Goal: Task Accomplishment & Management: Complete application form

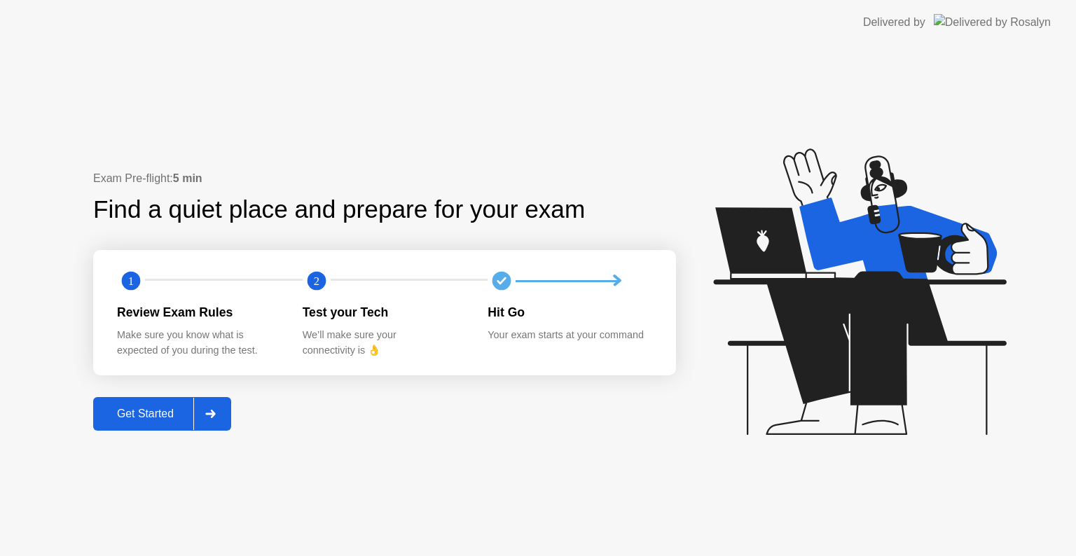
click at [149, 413] on div "Get Started" at bounding box center [145, 414] width 96 height 13
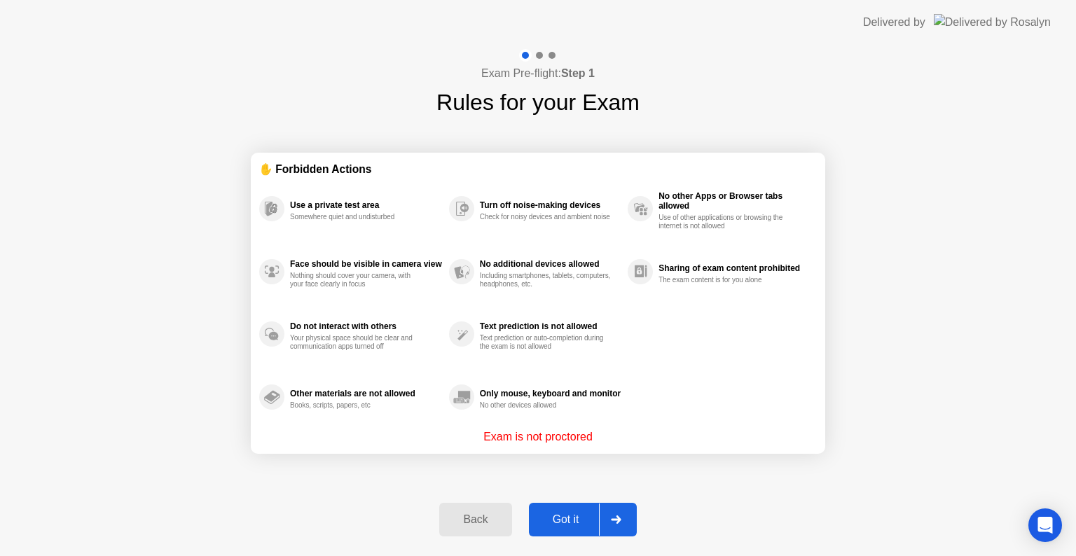
click at [559, 515] on div "Got it" at bounding box center [566, 520] width 66 height 13
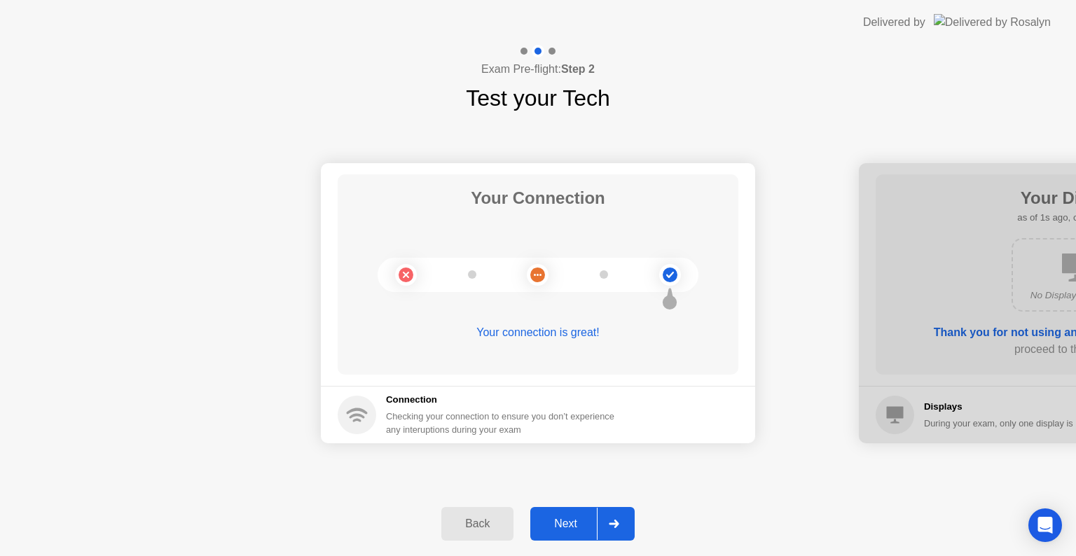
click at [566, 527] on div "Next" at bounding box center [566, 524] width 62 height 13
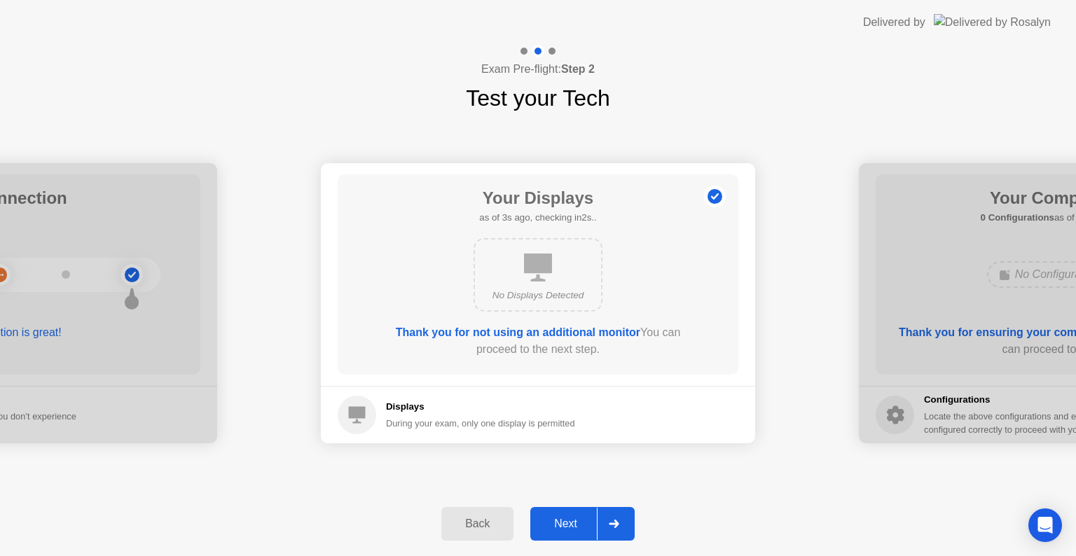
click at [566, 527] on div "Next" at bounding box center [566, 524] width 62 height 13
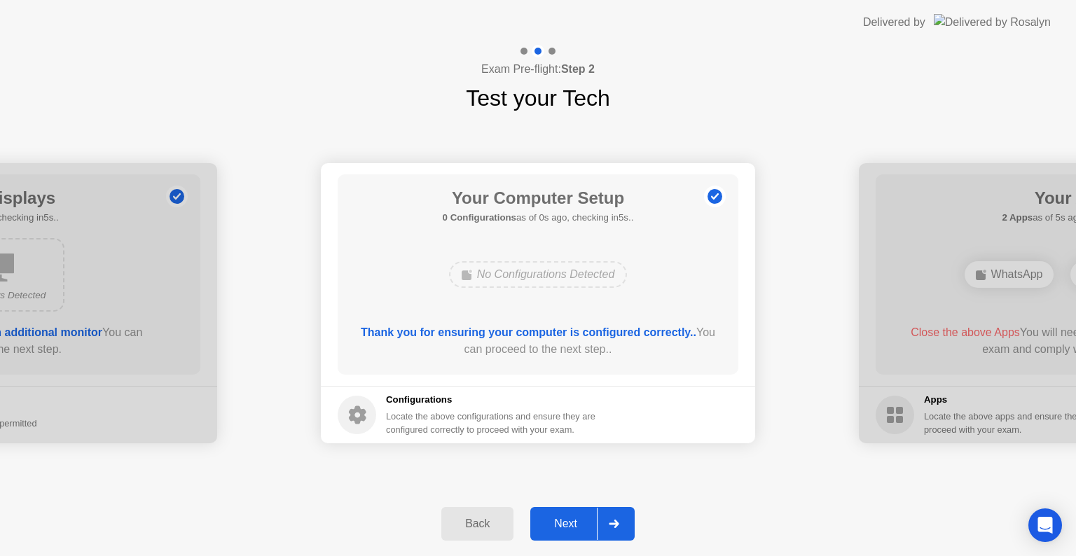
click at [554, 518] on div "Next" at bounding box center [566, 524] width 62 height 13
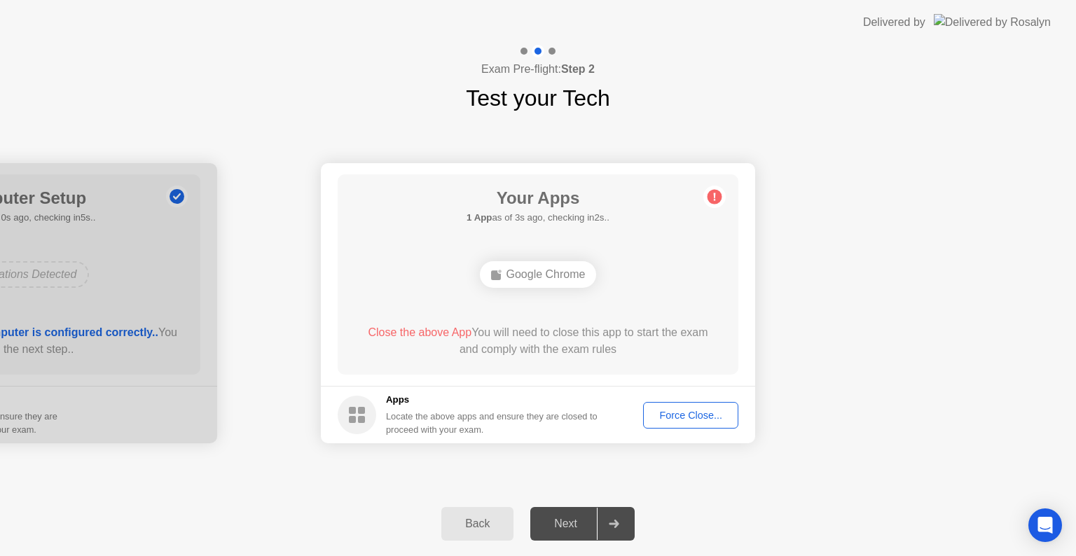
click at [699, 410] on div "Force Close..." at bounding box center [690, 415] width 85 height 11
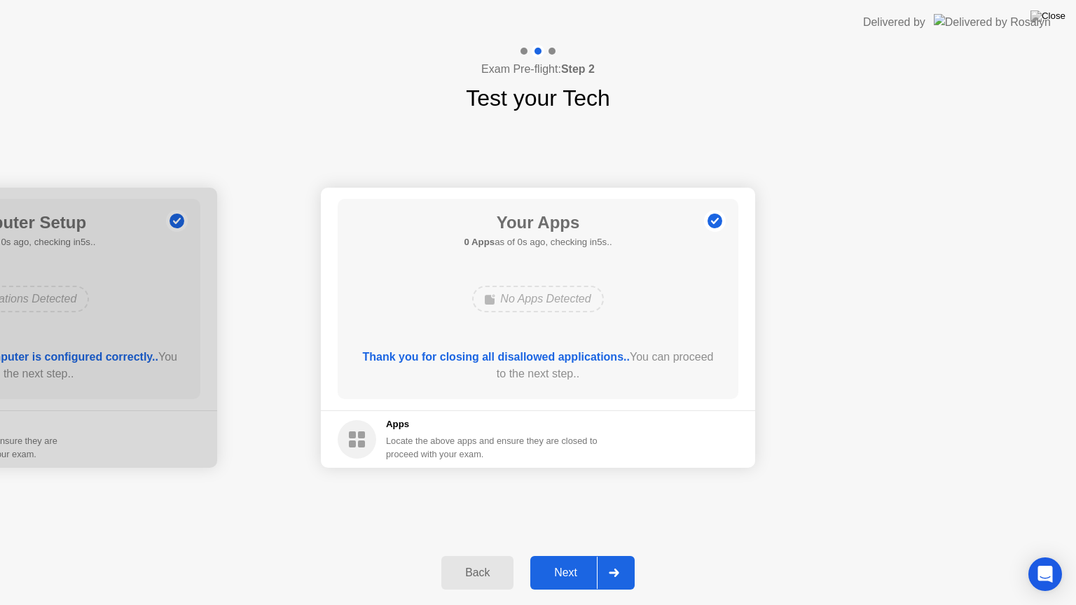
click at [568, 556] on div "Next" at bounding box center [566, 573] width 62 height 13
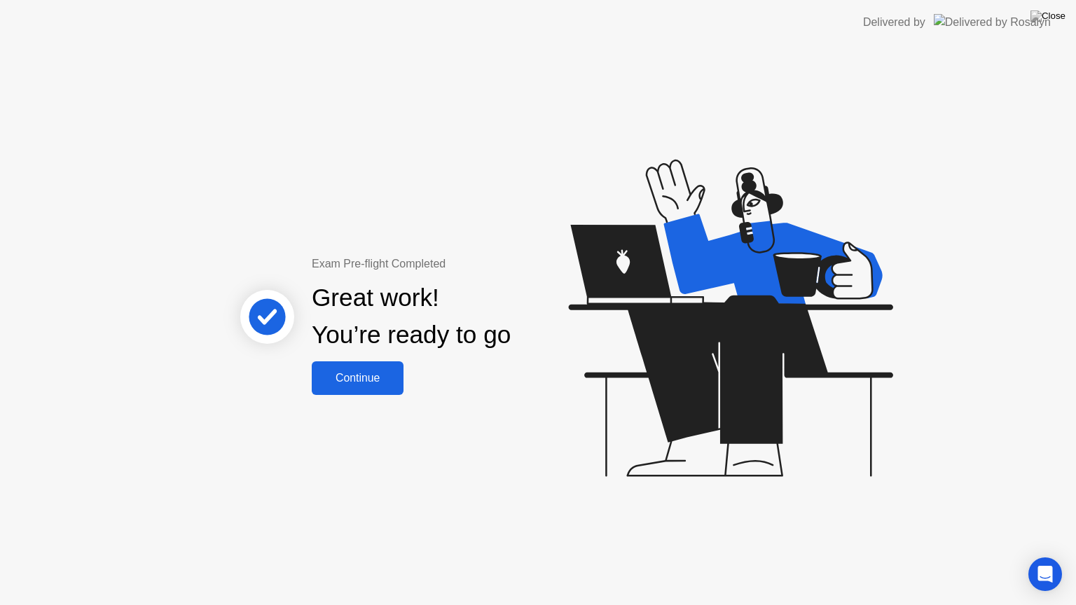
click at [364, 381] on div "Continue" at bounding box center [357, 378] width 83 height 13
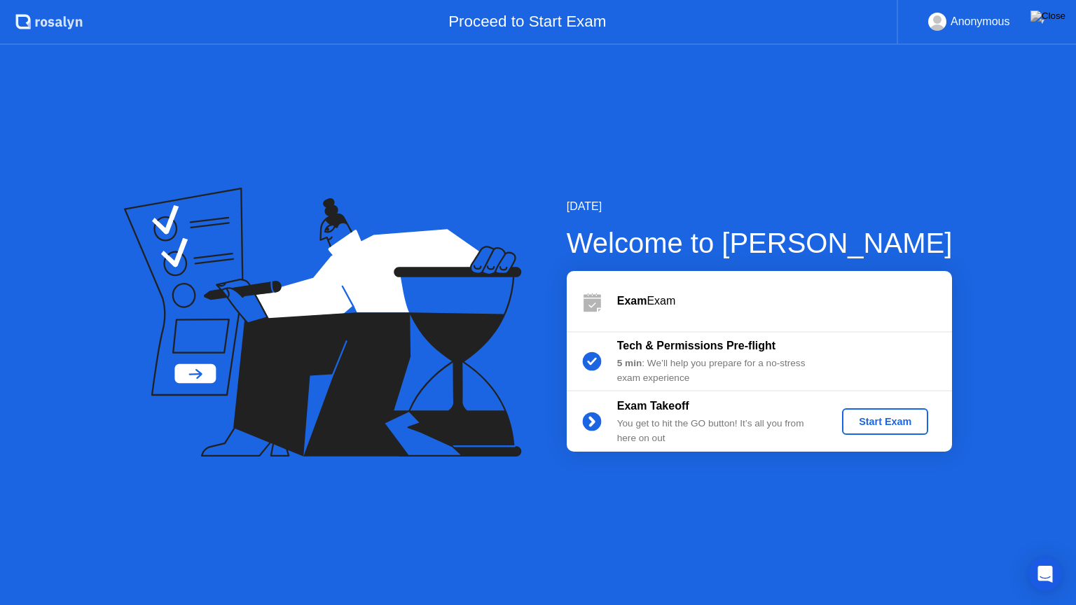
click at [880, 417] on div "Start Exam" at bounding box center [885, 421] width 75 height 11
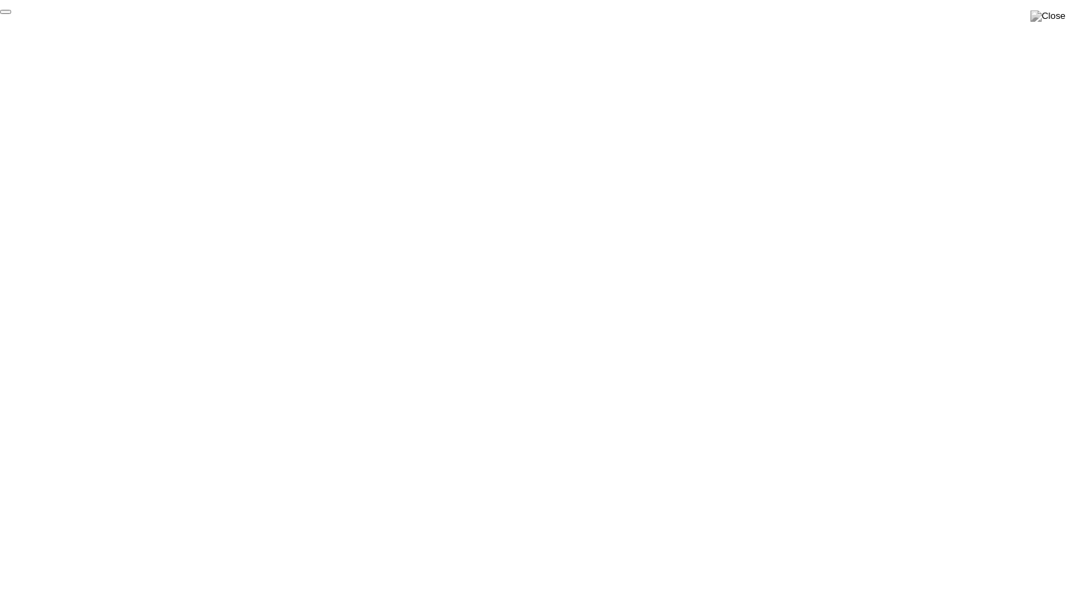
click div "End Proctoring Session"
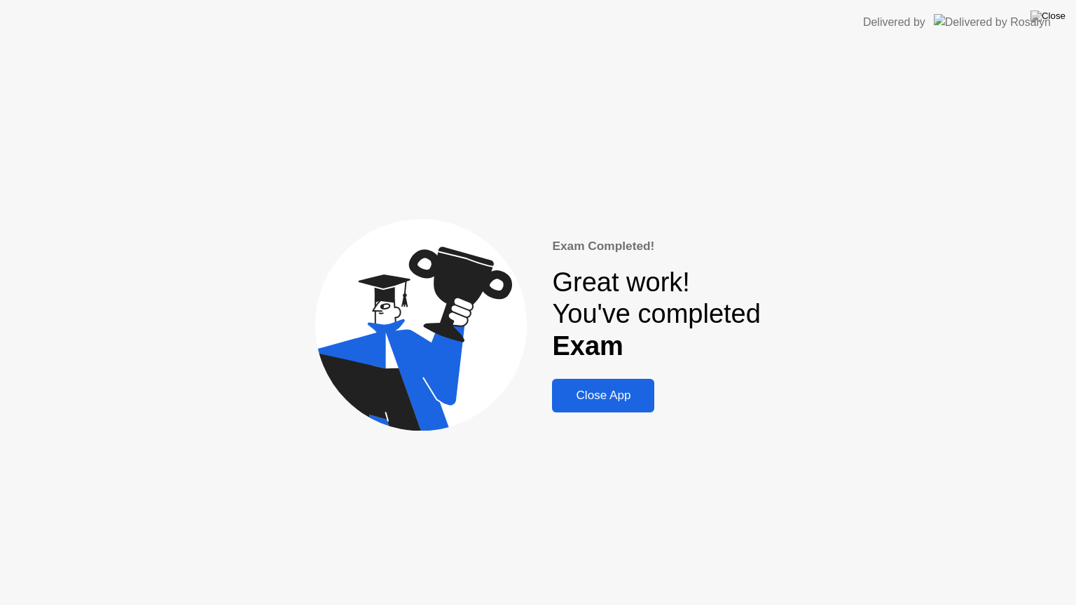
click at [602, 401] on div "Close App" at bounding box center [603, 396] width 94 height 14
